Goal: Entertainment & Leisure: Consume media (video, audio)

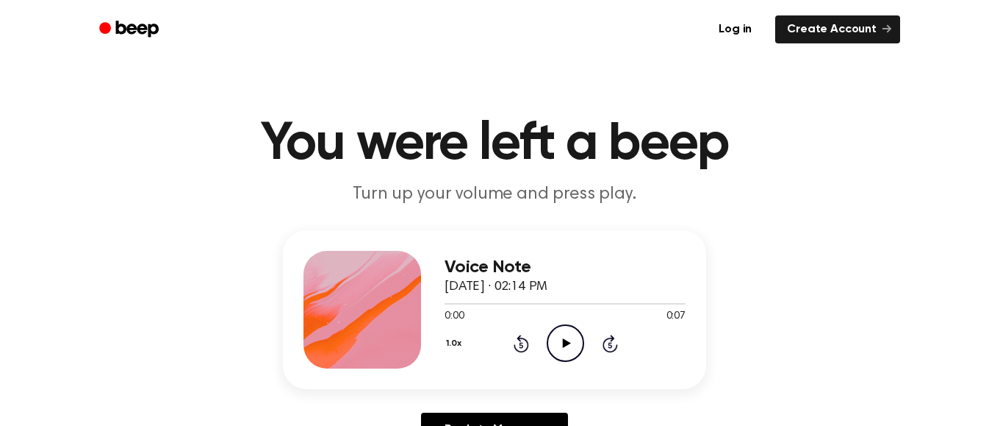
click at [576, 351] on icon "Play Audio" at bounding box center [565, 342] width 37 height 37
click at [565, 338] on icon "Play Audio" at bounding box center [565, 342] width 37 height 37
click at [556, 335] on icon "Play Audio" at bounding box center [565, 342] width 37 height 37
click at [570, 356] on icon "Play Audio" at bounding box center [565, 342] width 37 height 37
click at [556, 344] on icon "Play Audio" at bounding box center [565, 342] width 37 height 37
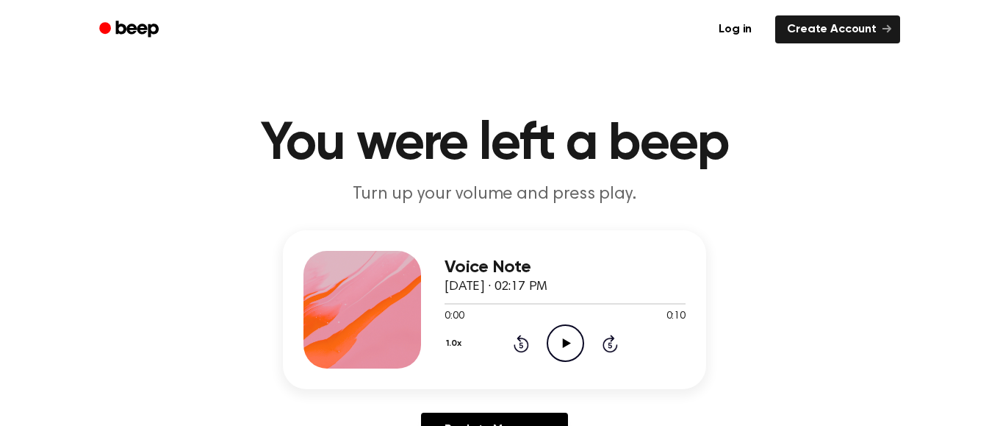
click at [570, 357] on icon "Play Audio" at bounding box center [565, 342] width 37 height 37
click at [553, 347] on icon "Play Audio" at bounding box center [565, 342] width 37 height 37
click at [563, 351] on icon "Play Audio" at bounding box center [565, 342] width 37 height 37
click at [554, 360] on icon "Play Audio" at bounding box center [565, 342] width 37 height 37
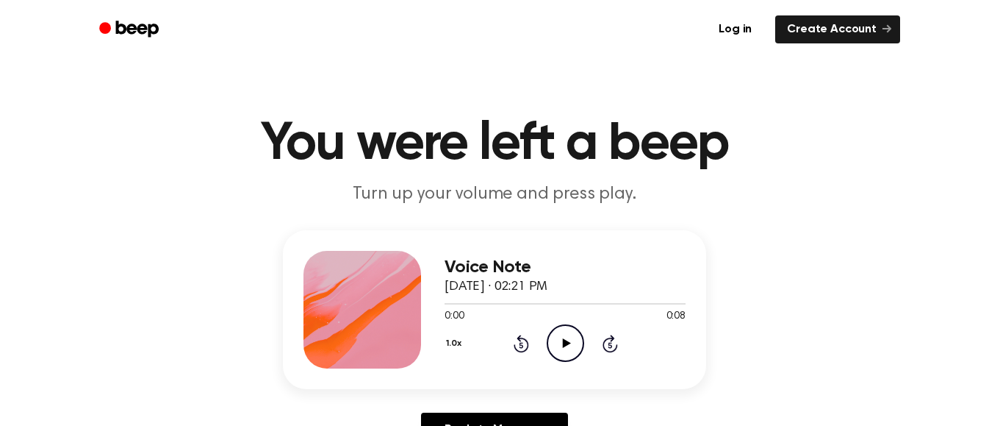
click at [551, 347] on icon "Play Audio" at bounding box center [565, 342] width 37 height 37
click at [560, 329] on icon "Play Audio" at bounding box center [565, 342] width 37 height 37
click at [561, 359] on icon "Play Audio" at bounding box center [565, 342] width 37 height 37
click at [556, 360] on icon "Play Audio" at bounding box center [565, 342] width 37 height 37
click at [567, 329] on icon "Play Audio" at bounding box center [565, 342] width 37 height 37
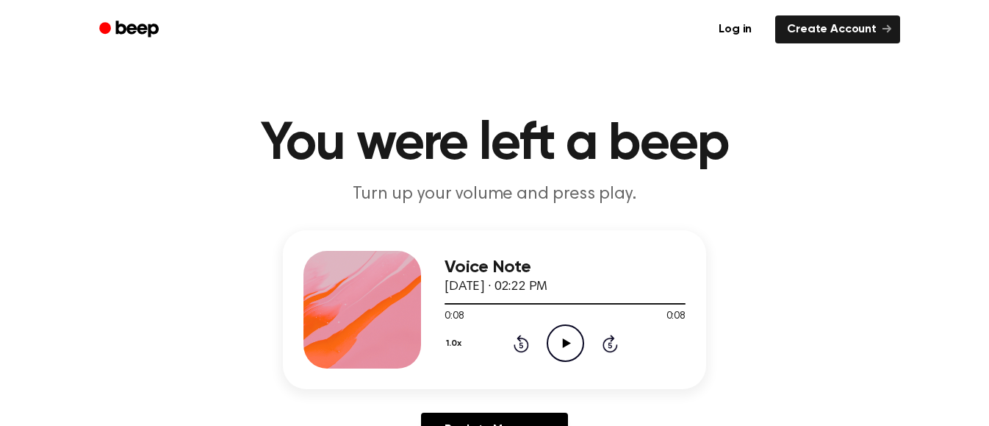
click at [561, 337] on icon "Play Audio" at bounding box center [565, 342] width 37 height 37
click at [571, 348] on icon "Play Audio" at bounding box center [565, 342] width 37 height 37
click at [555, 354] on icon "Play Audio" at bounding box center [565, 342] width 37 height 37
click at [562, 340] on icon "Play Audio" at bounding box center [565, 342] width 37 height 37
click at [548, 339] on circle at bounding box center [566, 343] width 36 height 36
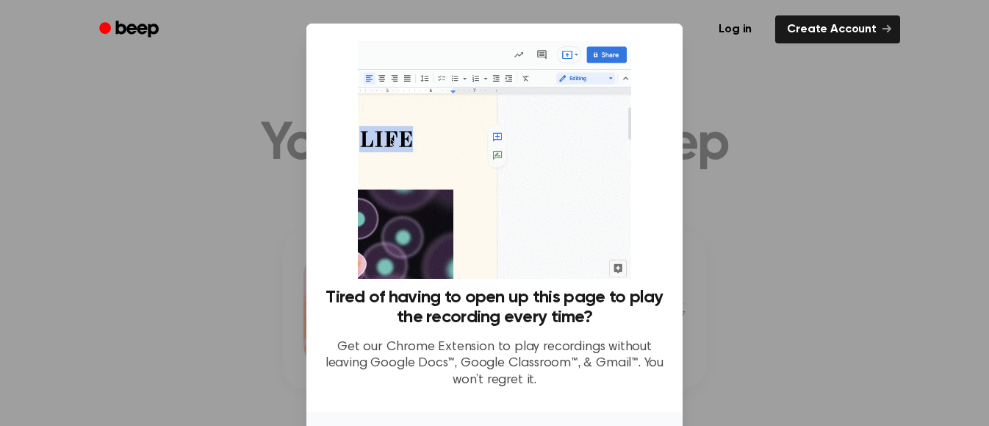
click at [727, 110] on div at bounding box center [494, 213] width 989 height 426
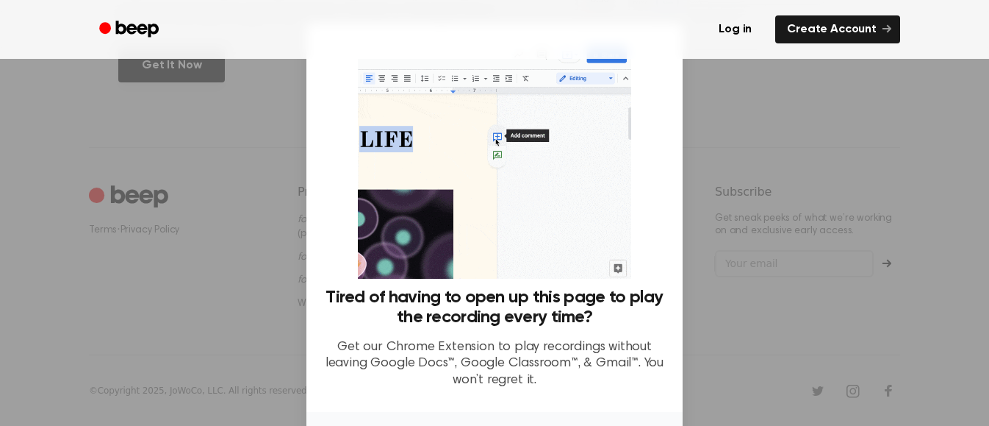
scroll to position [110, 0]
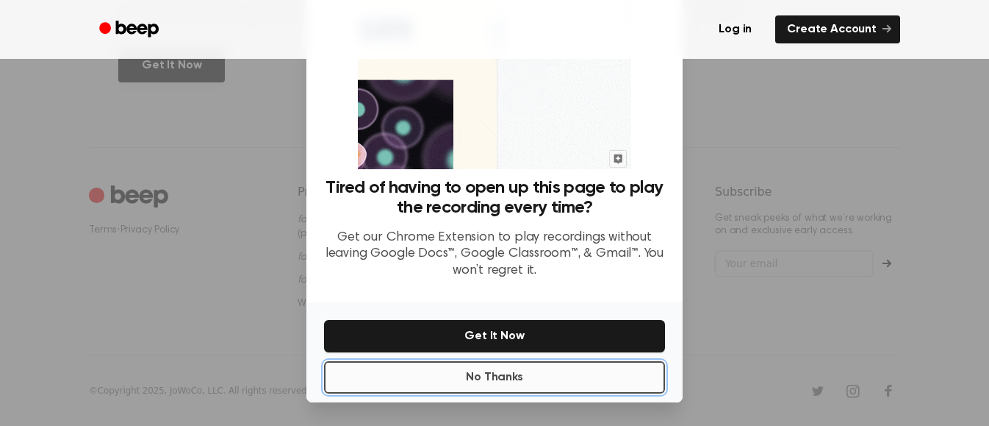
click at [496, 388] on button "No Thanks" at bounding box center [494, 377] width 341 height 32
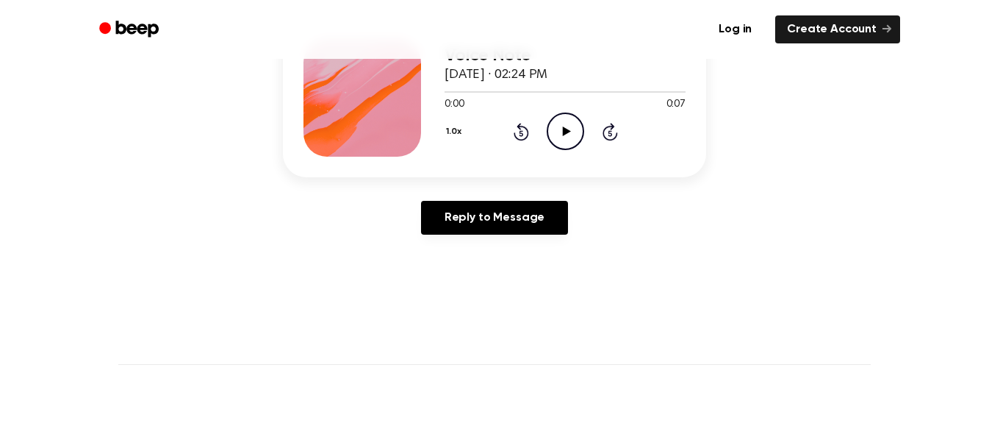
scroll to position [0, 0]
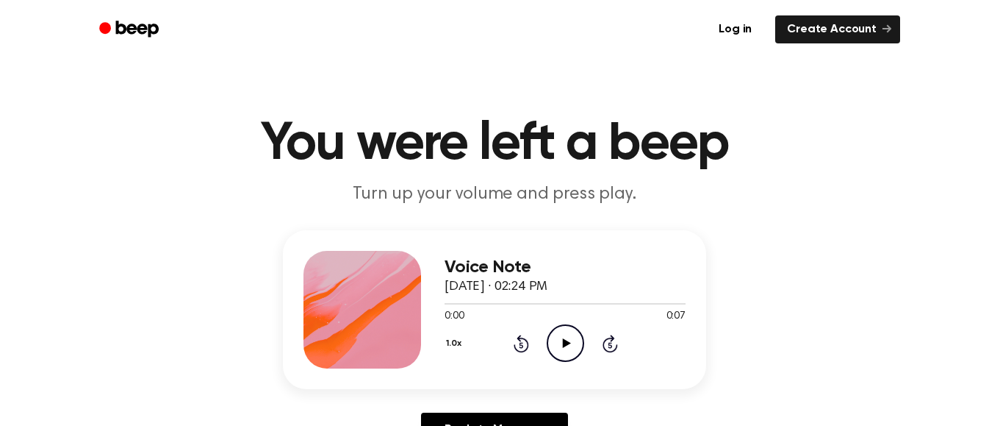
click at [560, 357] on icon "Play Audio" at bounding box center [565, 342] width 37 height 37
click at [578, 337] on icon "Play Audio" at bounding box center [565, 342] width 37 height 37
click at [562, 337] on icon "Play Audio" at bounding box center [565, 342] width 37 height 37
